Goal: Task Accomplishment & Management: Manage account settings

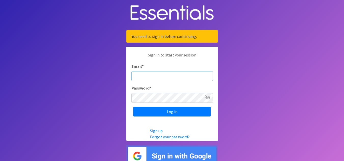
type input "[DOMAIN_NAME][EMAIL_ADDRESS][DOMAIN_NAME]"
click at [209, 99] on icon at bounding box center [207, 98] width 5 height 4
click at [209, 99] on icon at bounding box center [208, 98] width 5 height 4
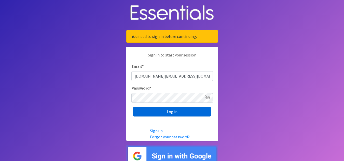
click at [181, 112] on input "Log in" at bounding box center [172, 112] width 78 height 10
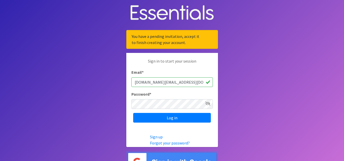
click at [255, 105] on body "You have a pending invitation, accept it to finish creating your account. Sign …" at bounding box center [172, 87] width 344 height 174
click at [183, 158] on img at bounding box center [172, 162] width 92 height 22
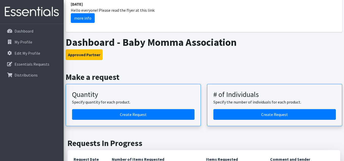
scroll to position [255, 0]
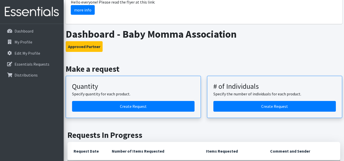
click at [143, 92] on div "Quantity Specify quantity for each product." at bounding box center [133, 91] width 123 height 19
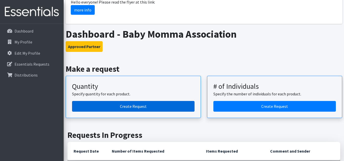
click at [139, 101] on link "Create Request" at bounding box center [133, 106] width 123 height 11
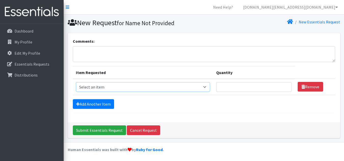
click at [203, 88] on select "Select an item 2T3T(30/child) 3T4T(30/child) 4T5T(30/child) Cloth Diaper Kit (s…" at bounding box center [143, 87] width 135 height 10
select select "6225"
click at [76, 82] on select "Select an item 2T3T(30/child) 3T4T(30/child) 4T5T(30/child) Cloth Diaper Kit (s…" at bounding box center [143, 87] width 135 height 10
click at [260, 88] on input "Quantity" at bounding box center [253, 87] width 75 height 10
type input "2"
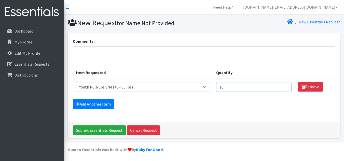
type input "1"
type input "300"
click at [92, 101] on link "Add Another Item" at bounding box center [93, 104] width 41 height 10
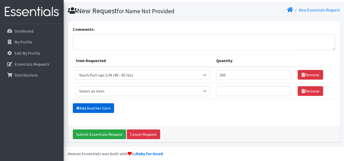
scroll to position [16, 0]
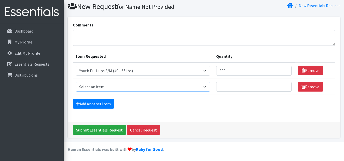
click at [206, 86] on select "Select an item 2T3T(30/child) 3T4T(30/child) 4T5T(30/child) Cloth Diaper Kit (s…" at bounding box center [143, 87] width 135 height 10
select select "953"
click at [76, 82] on select "Select an item 2T3T(30/child) 3T4T(30/child) 4T5T(30/child) Cloth Diaper Kit (s…" at bounding box center [143, 87] width 135 height 10
click at [206, 88] on select "Select an item 2T3T(30/child) 3T4T(30/child) 4T5T(30/child) Cloth Diaper Kit (s…" at bounding box center [143, 87] width 135 height 10
click at [307, 88] on link "Remove" at bounding box center [310, 87] width 25 height 10
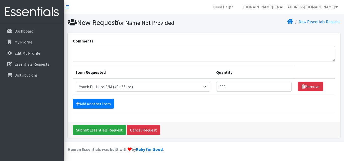
scroll to position [0, 0]
click at [120, 52] on textarea "Comments:" at bounding box center [204, 54] width 263 height 16
click at [97, 131] on input "Submit Essentials Request" at bounding box center [99, 130] width 53 height 10
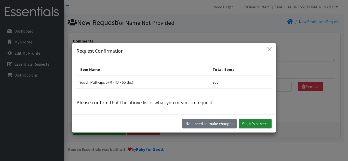
click at [259, 125] on button "Yes, it's correct" at bounding box center [255, 124] width 33 height 10
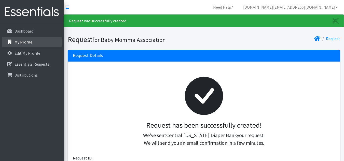
click at [26, 42] on p "My Profile" at bounding box center [24, 42] width 18 height 5
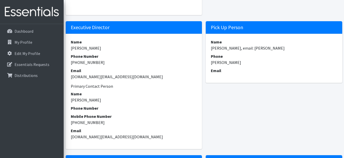
scroll to position [161, 0]
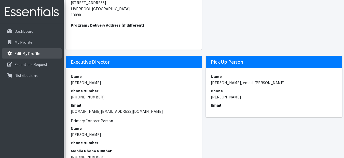
click at [18, 53] on p "Edit My Profile" at bounding box center [28, 53] width 26 height 5
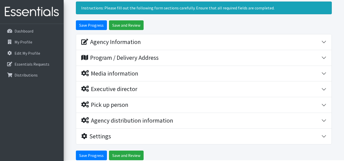
scroll to position [51, 0]
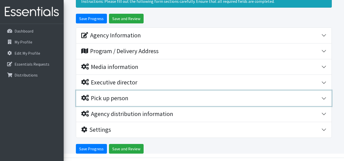
click at [326, 99] on button "Pick up person" at bounding box center [204, 99] width 256 height 16
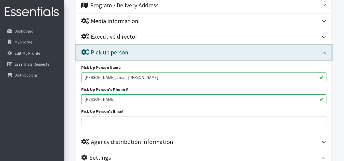
scroll to position [102, 0]
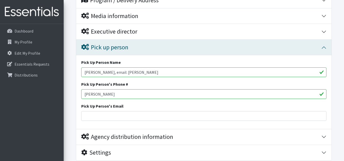
drag, startPoint x: 150, startPoint y: 71, endPoint x: 108, endPoint y: 69, distance: 42.4
click at [108, 69] on input "[PERSON_NAME], email: [PERSON_NAME]" at bounding box center [204, 73] width 246 height 10
type input "[PERSON_NAME]"
drag, startPoint x: 106, startPoint y: 92, endPoint x: 82, endPoint y: 94, distance: 24.3
click at [82, 94] on input "[PERSON_NAME]" at bounding box center [204, 94] width 246 height 10
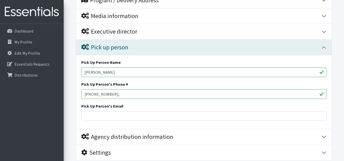
type input "315-317-6128;"
click at [114, 73] on input "[PERSON_NAME]" at bounding box center [204, 73] width 246 height 10
type input "Faye Williams; Jazzmin Madison"
click at [121, 95] on input "315-317-6128;" at bounding box center [204, 94] width 246 height 10
click at [96, 114] on input "Pick Up Person's Email" at bounding box center [204, 116] width 246 height 10
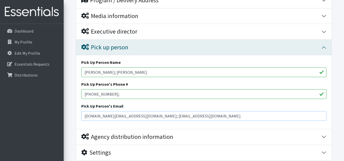
type input "bma.prime@gmail.com; madisonhands01@gmail.com"
click at [138, 96] on input "315-317-6128;" at bounding box center [204, 94] width 246 height 10
click at [138, 96] on input "315-317-6128; 315" at bounding box center [204, 94] width 246 height 10
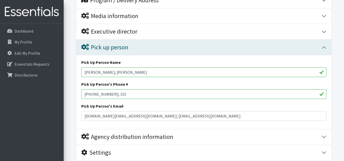
click at [138, 96] on input "315-317-6128; 315" at bounding box center [204, 94] width 246 height 10
click at [138, 96] on input "315-317-6128; 315 552-1331" at bounding box center [204, 94] width 246 height 10
click at [114, 94] on input "315-317-6128; 315 552-1331" at bounding box center [204, 94] width 246 height 10
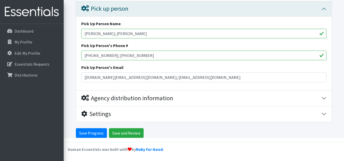
type input "[PHONE_NUMBER]; [PHONE_NUMBER]"
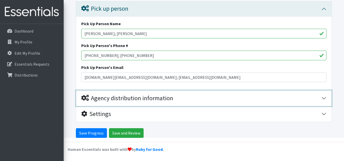
click at [175, 100] on div "Agency distribution information" at bounding box center [201, 98] width 240 height 7
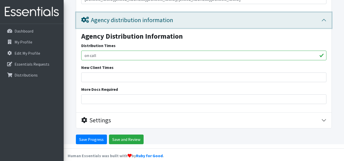
scroll to position [225, 0]
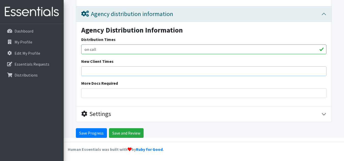
drag, startPoint x: 103, startPoint y: 74, endPoint x: 96, endPoint y: 72, distance: 7.5
click at [96, 72] on input "New Client Times" at bounding box center [204, 72] width 246 height 10
click at [89, 133] on input "Save Progress" at bounding box center [91, 134] width 31 height 10
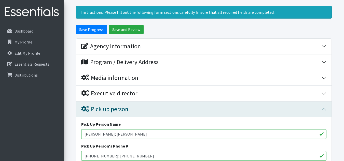
scroll to position [57, 0]
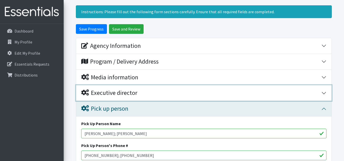
click at [119, 95] on div "Executive director" at bounding box center [109, 92] width 56 height 7
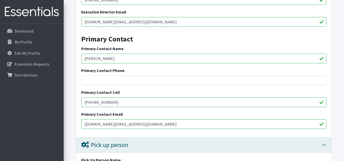
scroll to position [198, 0]
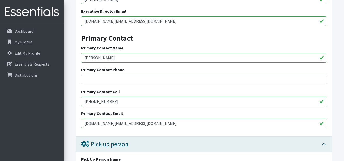
click at [119, 95] on div "Primary Contact Cell 315-317-6128" at bounding box center [204, 98] width 246 height 18
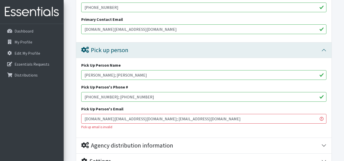
scroll to position [293, 0]
click at [109, 73] on input "Faye Williams; Jazzmin Madison" at bounding box center [204, 75] width 246 height 10
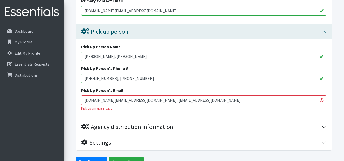
scroll to position [312, 0]
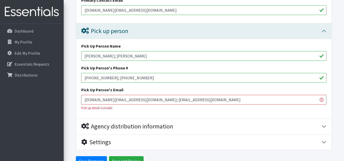
click at [109, 73] on div "Pick Up Person's Phone # (315) 317-6128; (315) 552-1331" at bounding box center [204, 74] width 246 height 18
click at [182, 100] on input "bma.prime@gmail.com; madisonhands01@gmail.com" at bounding box center [204, 100] width 246 height 10
type input "[DOMAIN_NAME][EMAIL_ADDRESS][DOMAIN_NAME]"
click at [188, 117] on div "Pick Up Person Name Faye Williams; Jazzmin Madison Pick Up Person's Phone # (31…" at bounding box center [204, 79] width 256 height 80
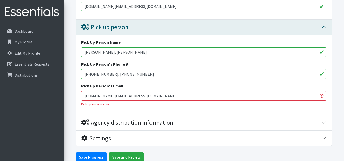
scroll to position [316, 0]
click at [170, 98] on input "[DOMAIN_NAME][EMAIL_ADDRESS][DOMAIN_NAME]" at bounding box center [204, 96] width 246 height 10
click at [119, 158] on input "Save and Review" at bounding box center [126, 157] width 35 height 10
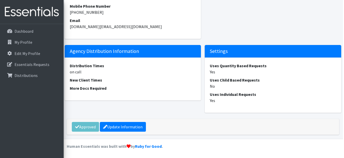
scroll to position [331, 1]
